Goal: Obtain resource: Obtain resource

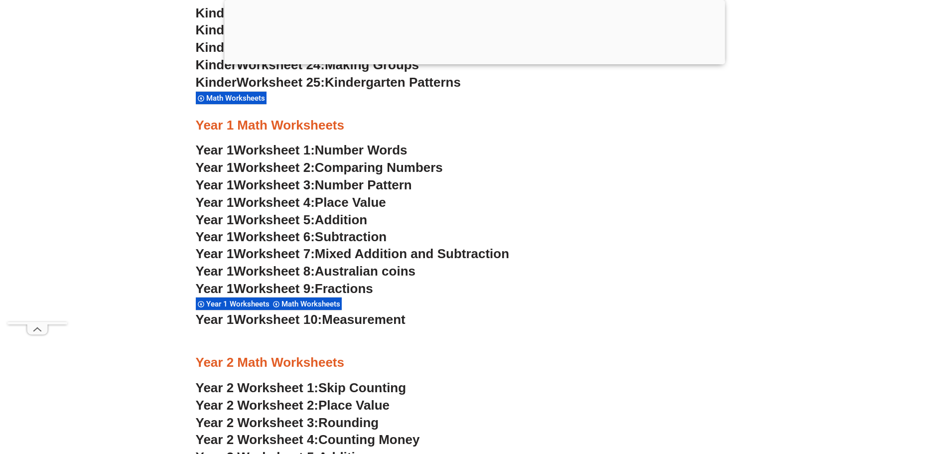
scroll to position [944, 0]
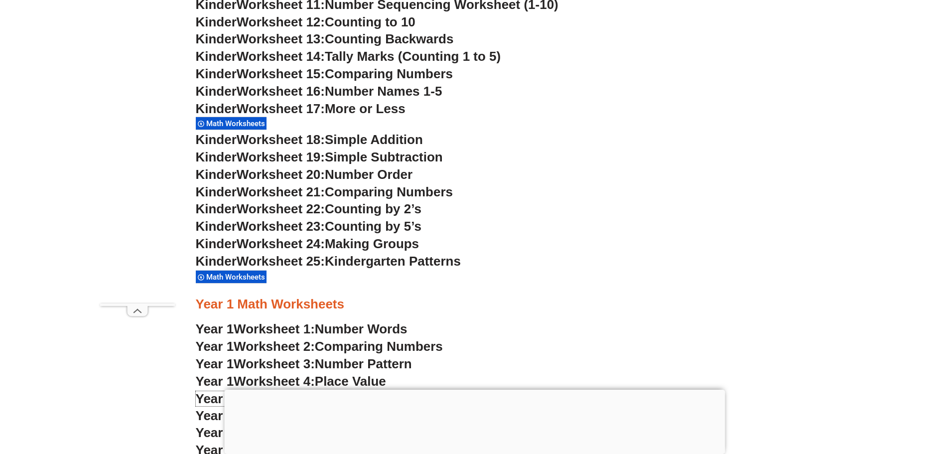
scroll to position [748, 0]
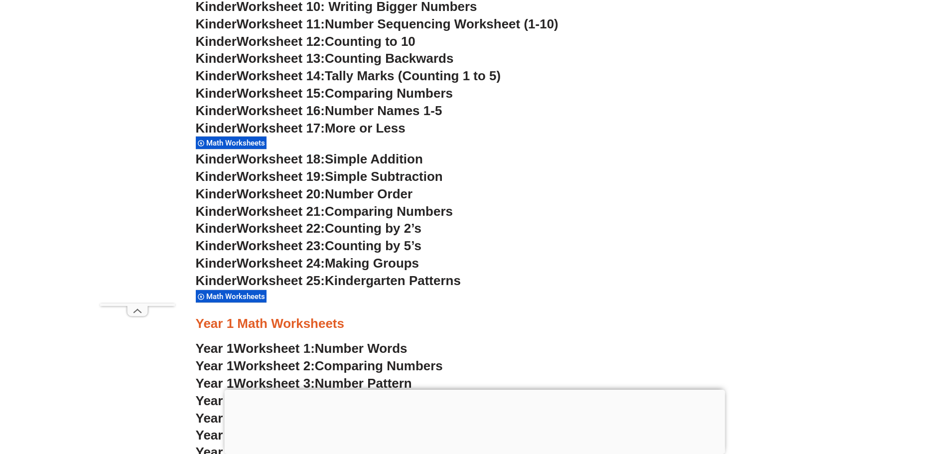
click at [619, 170] on h3 "Kinder Worksheet 19: Simple Subtraction" at bounding box center [475, 176] width 558 height 17
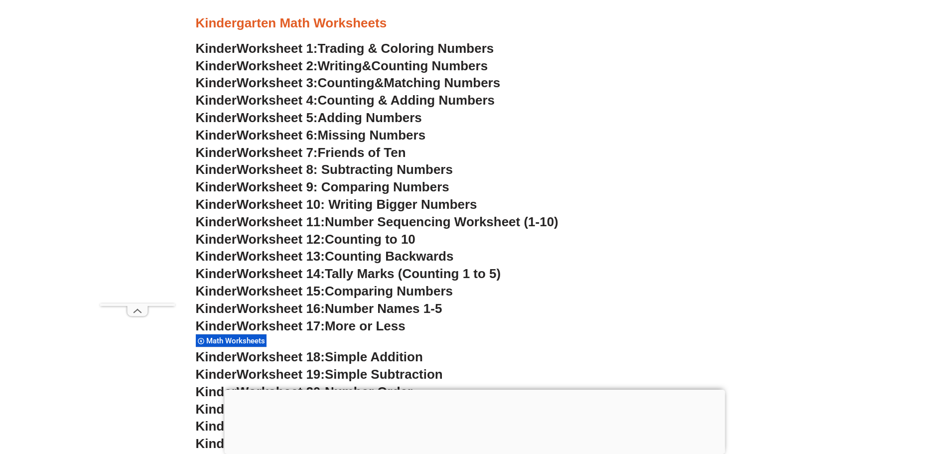
scroll to position [548, 0]
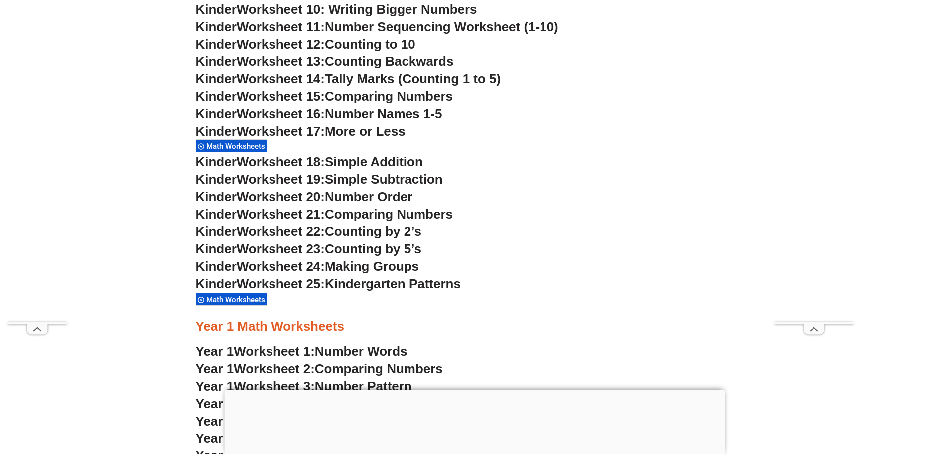
scroll to position [745, 0]
click at [231, 148] on span "Math Worksheets" at bounding box center [237, 145] width 62 height 9
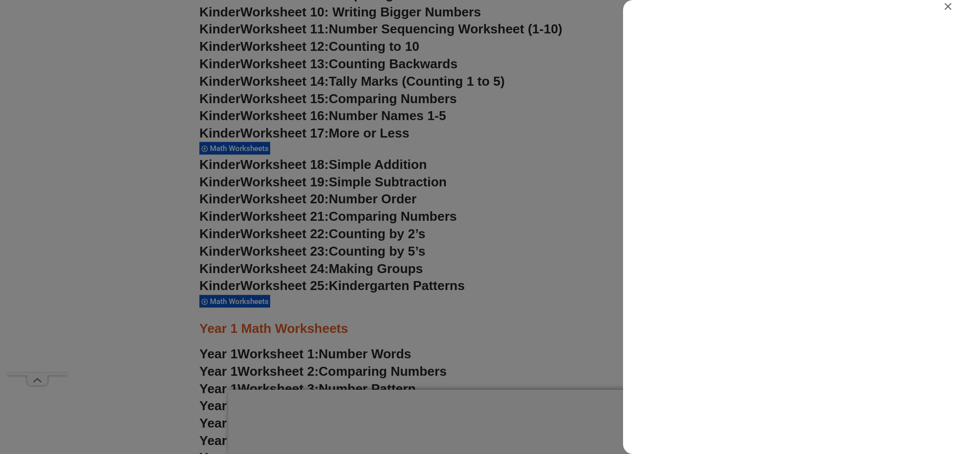
scroll to position [0, 0]
click at [947, 4] on icon "Close" at bounding box center [948, 6] width 12 height 12
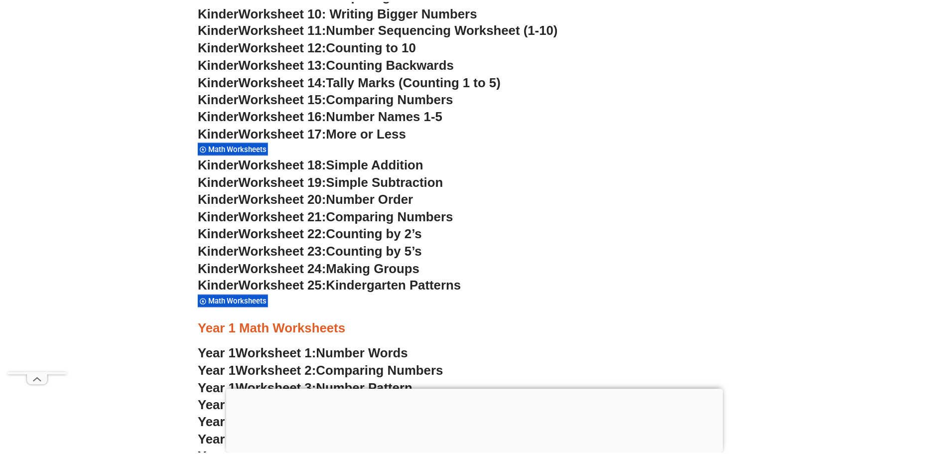
scroll to position [745, 0]
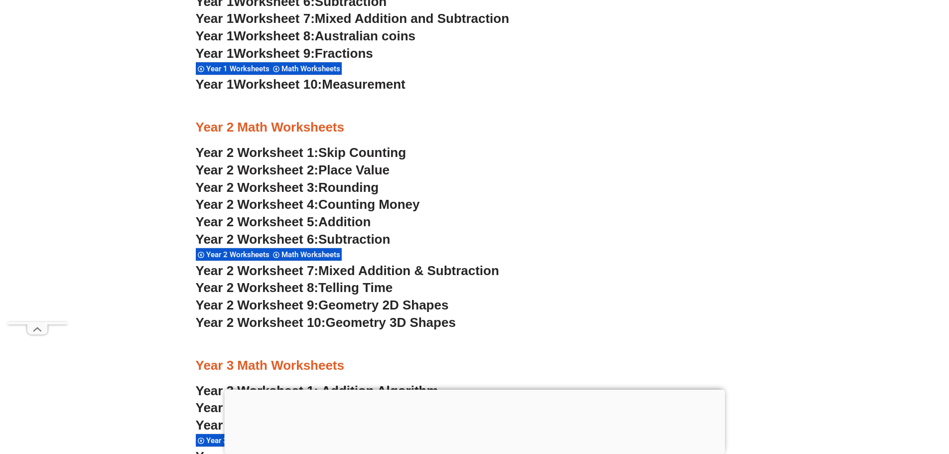
scroll to position [1194, 0]
